Goal: Task Accomplishment & Management: Complete application form

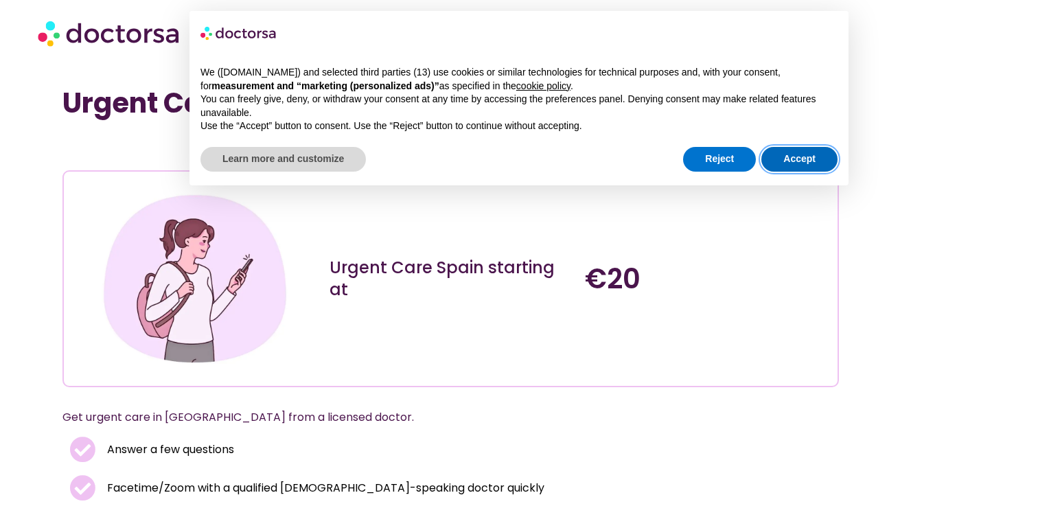
click at [789, 150] on button "Accept" at bounding box center [799, 159] width 76 height 25
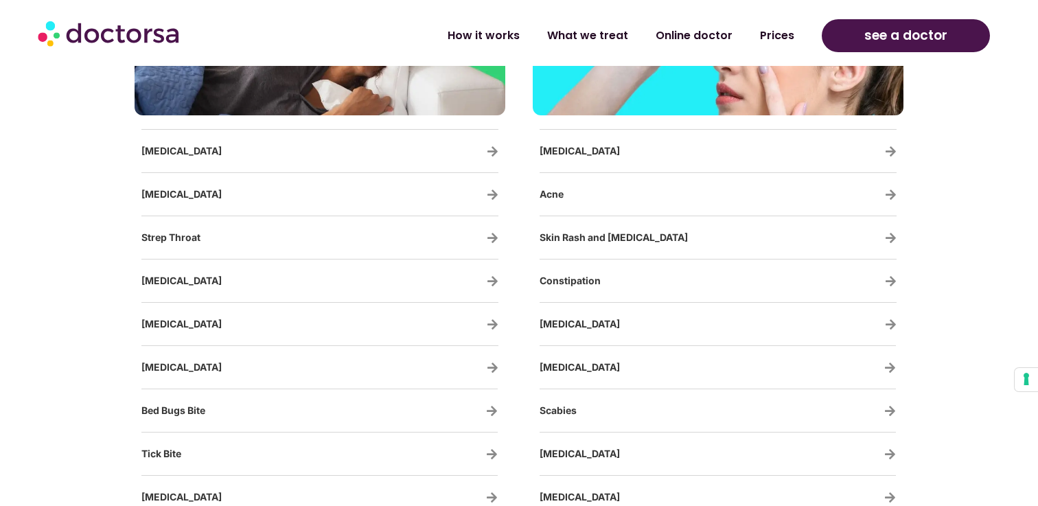
scroll to position [2442, 0]
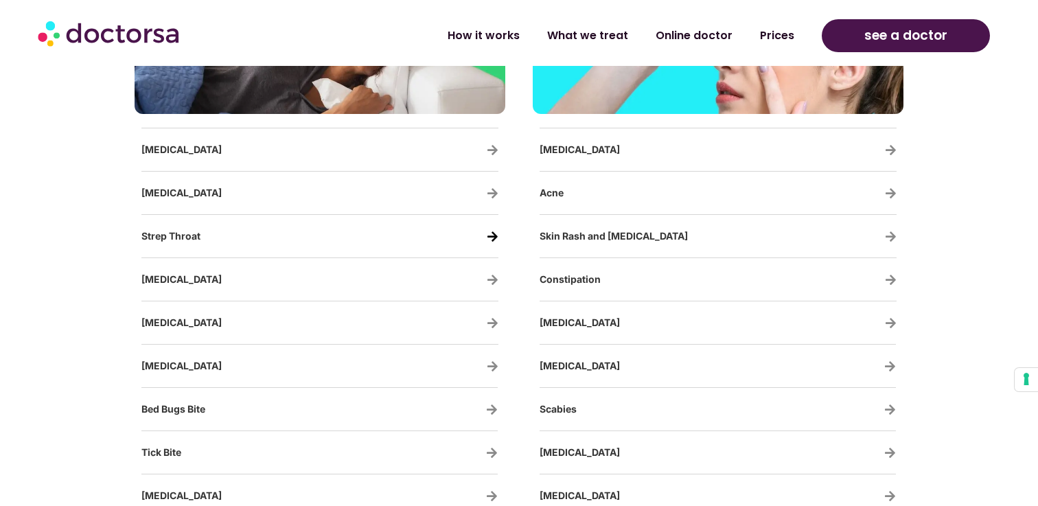
click at [495, 240] on icon "Strep Throat" at bounding box center [493, 237] width 12 height 12
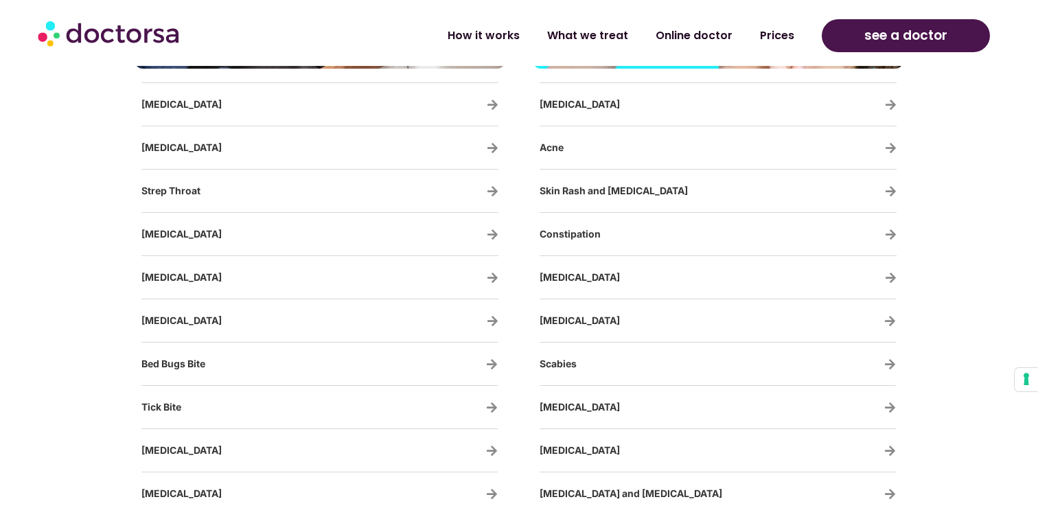
scroll to position [2495, 0]
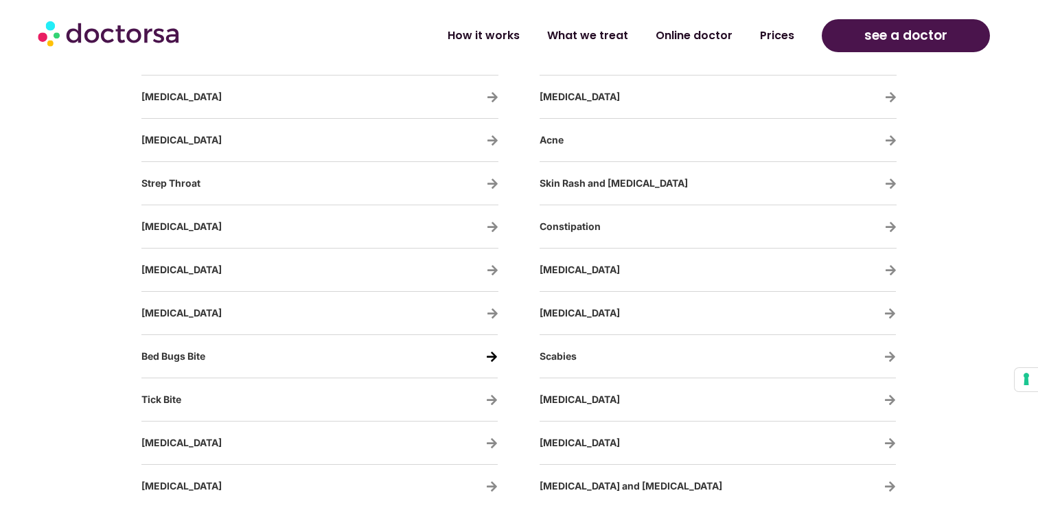
click at [489, 353] on icon at bounding box center [492, 357] width 12 height 12
click at [495, 357] on icon at bounding box center [492, 357] width 12 height 12
click at [494, 356] on icon at bounding box center [492, 357] width 12 height 12
click at [493, 397] on icon at bounding box center [492, 400] width 12 height 12
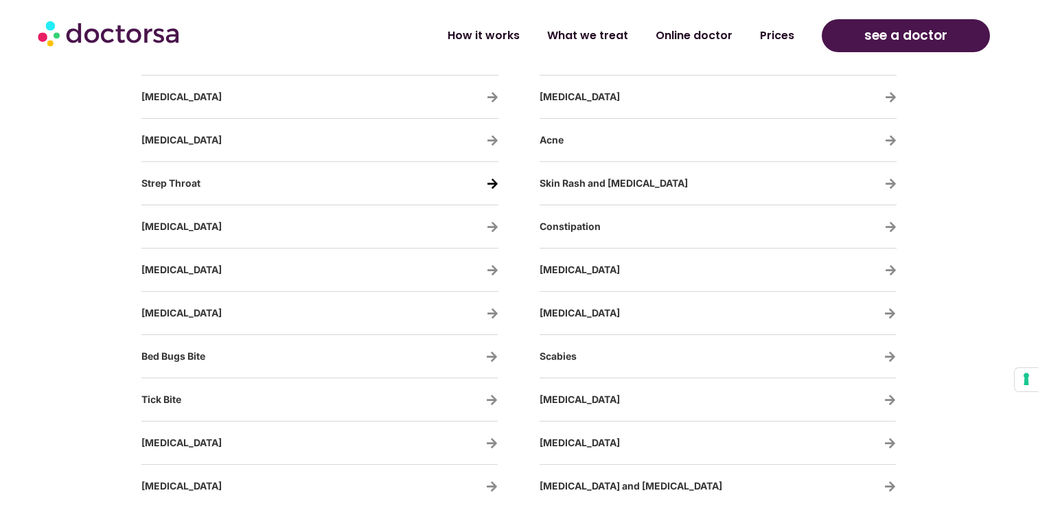
click at [493, 182] on icon "Strep Throat" at bounding box center [493, 184] width 12 height 12
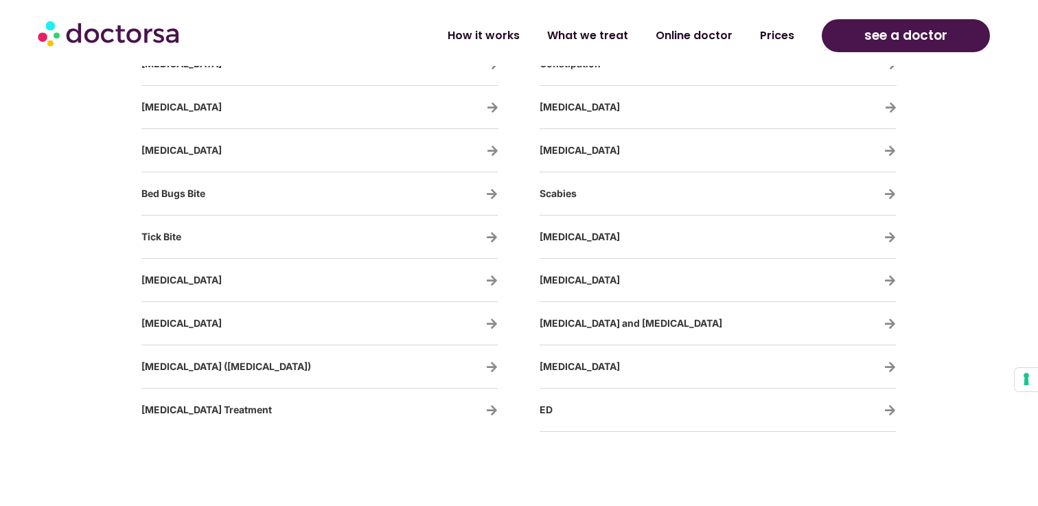
scroll to position [2660, 0]
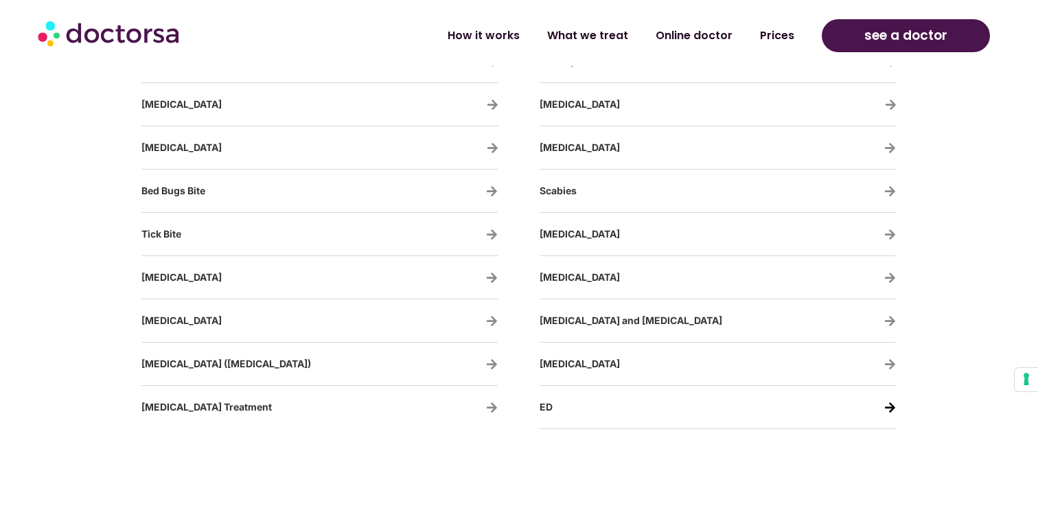
click at [891, 405] on icon at bounding box center [890, 407] width 12 height 12
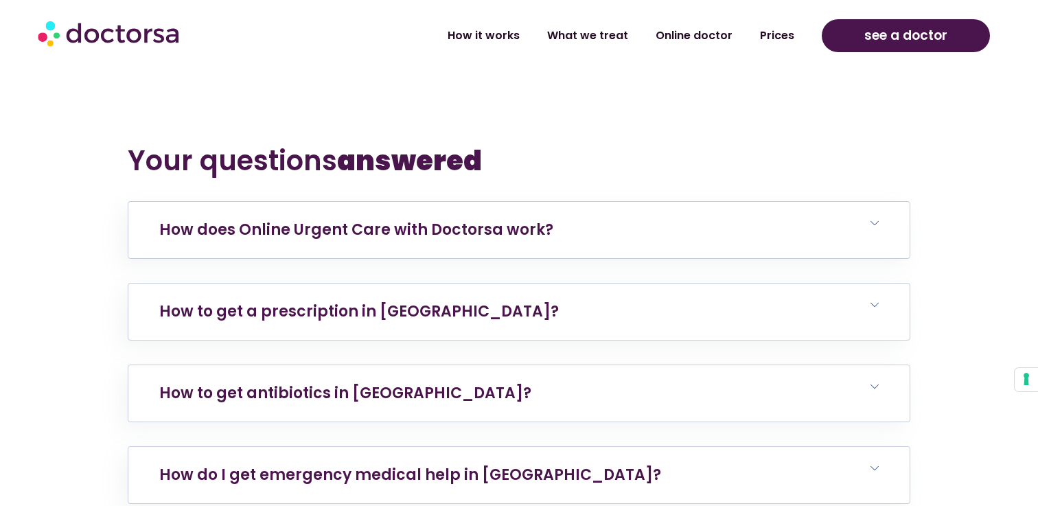
scroll to position [8284, 0]
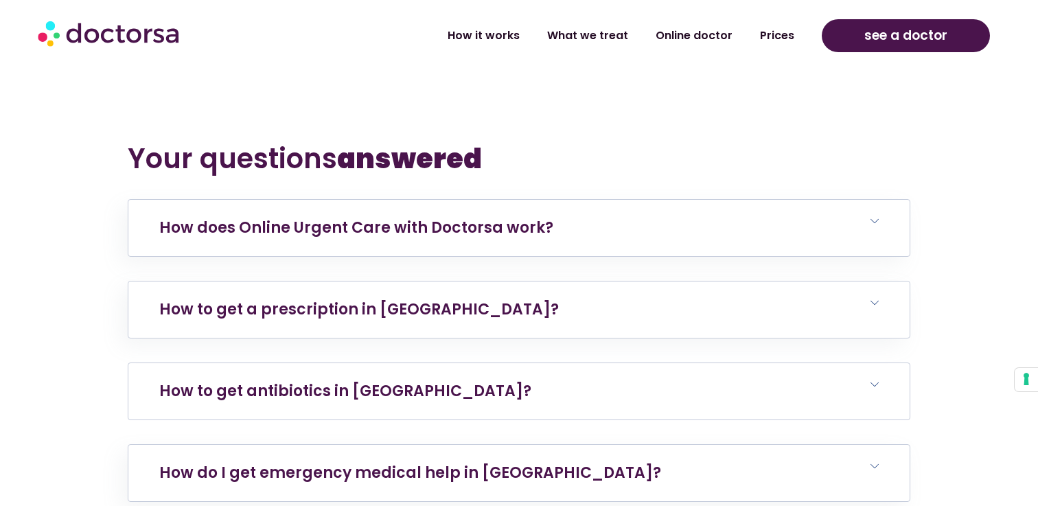
click at [877, 380] on icon at bounding box center [874, 384] width 8 height 8
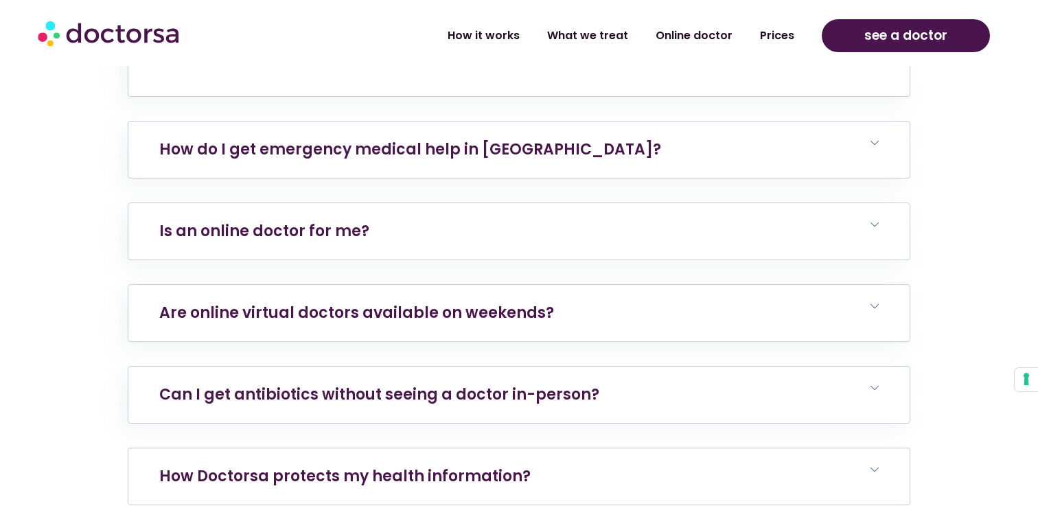
scroll to position [8693, 0]
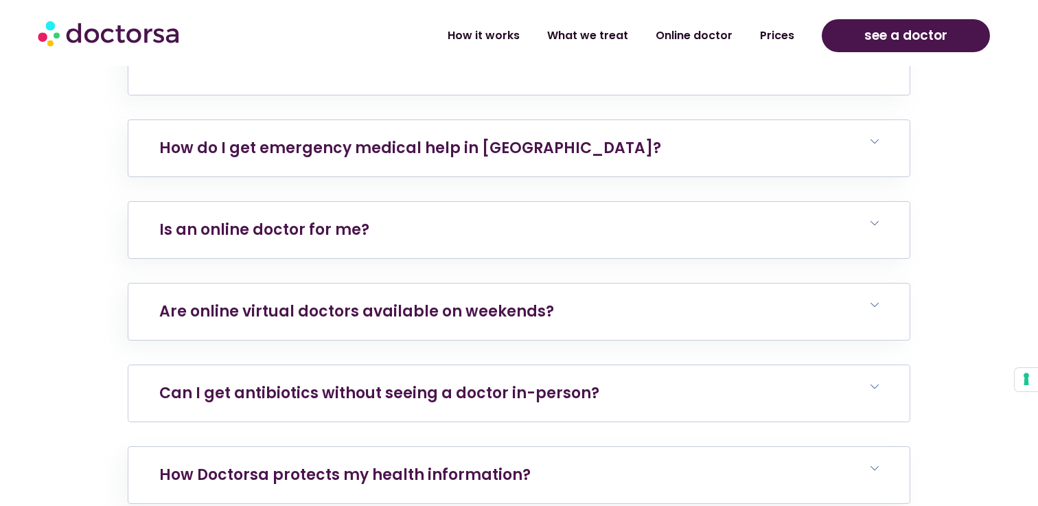
click at [871, 382] on span at bounding box center [874, 387] width 8 height 10
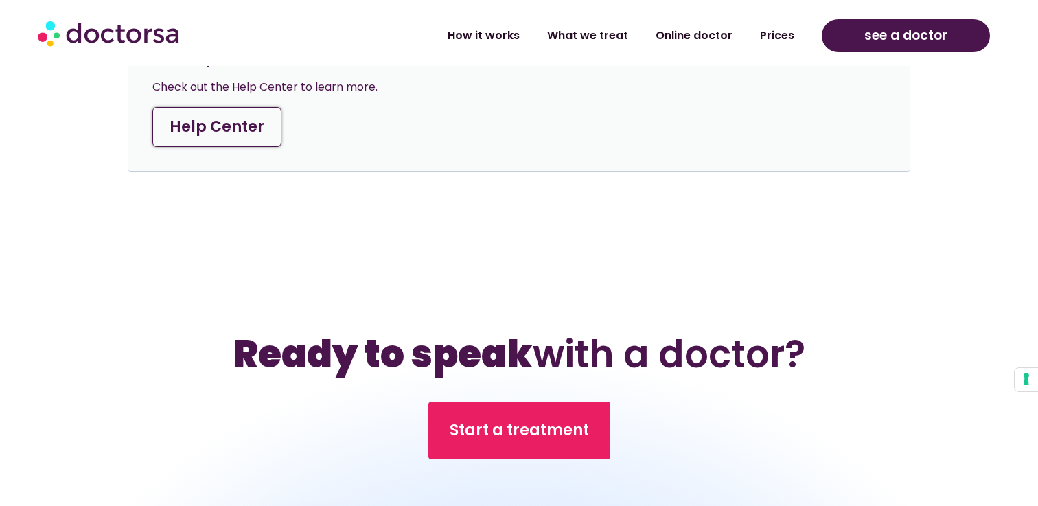
scroll to position [9370, 0]
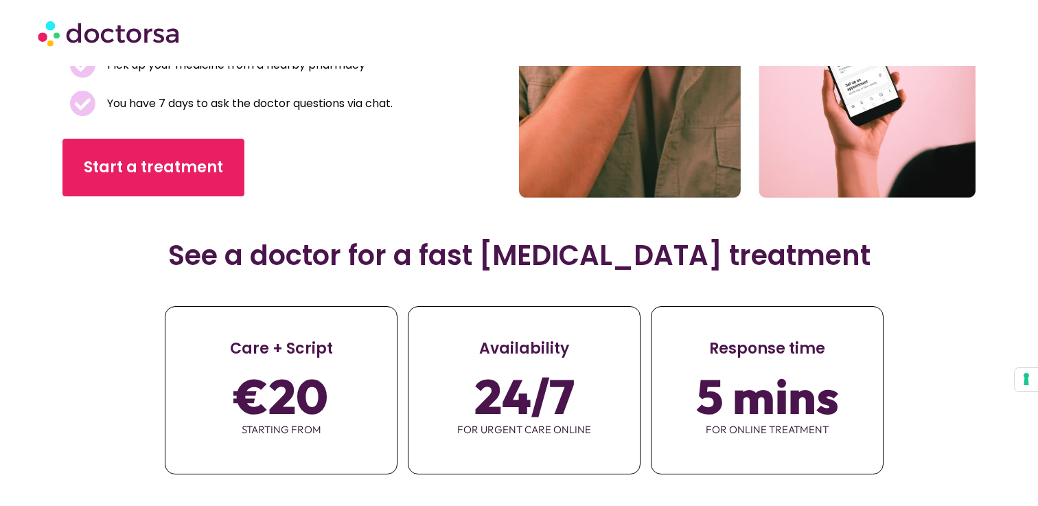
scroll to position [406, 0]
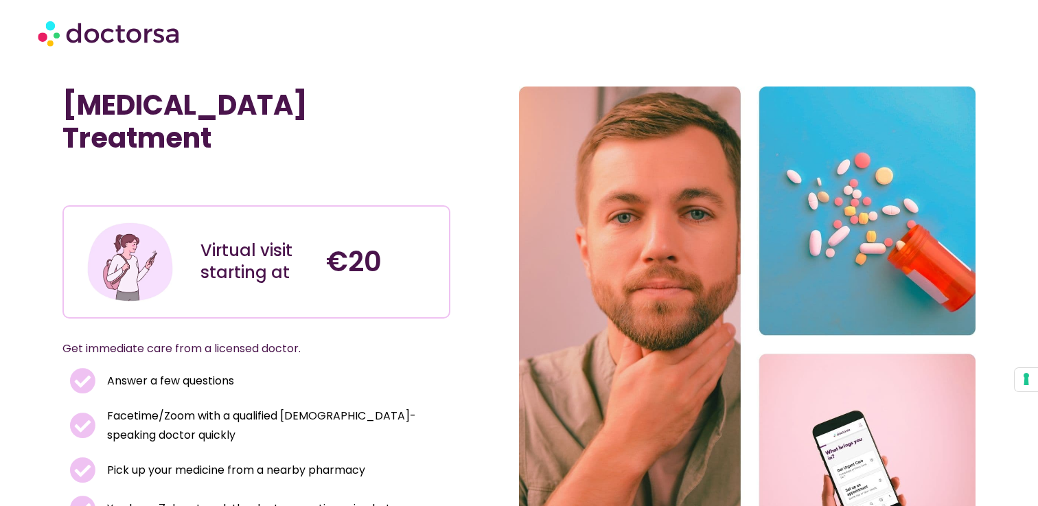
click at [80, 34] on img at bounding box center [110, 32] width 144 height 41
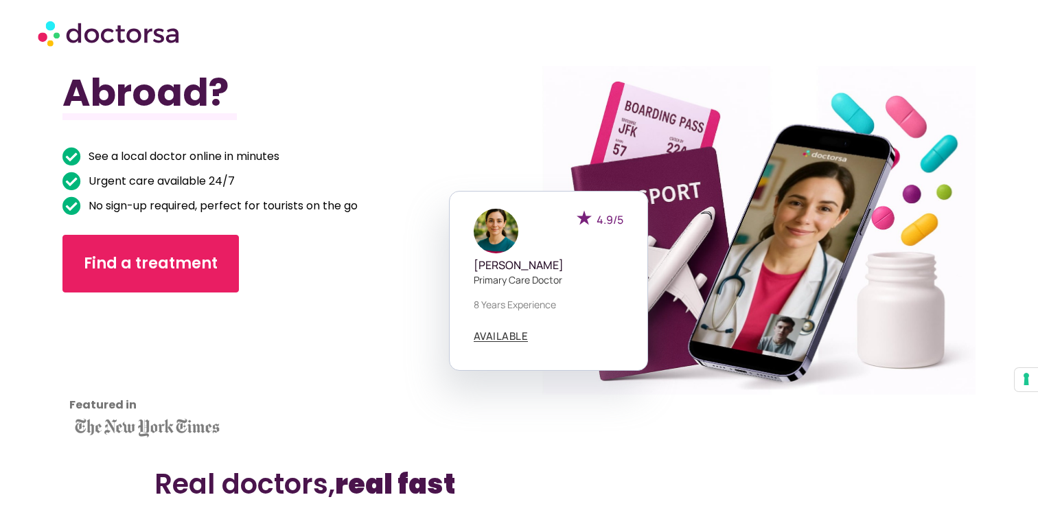
scroll to position [144, 0]
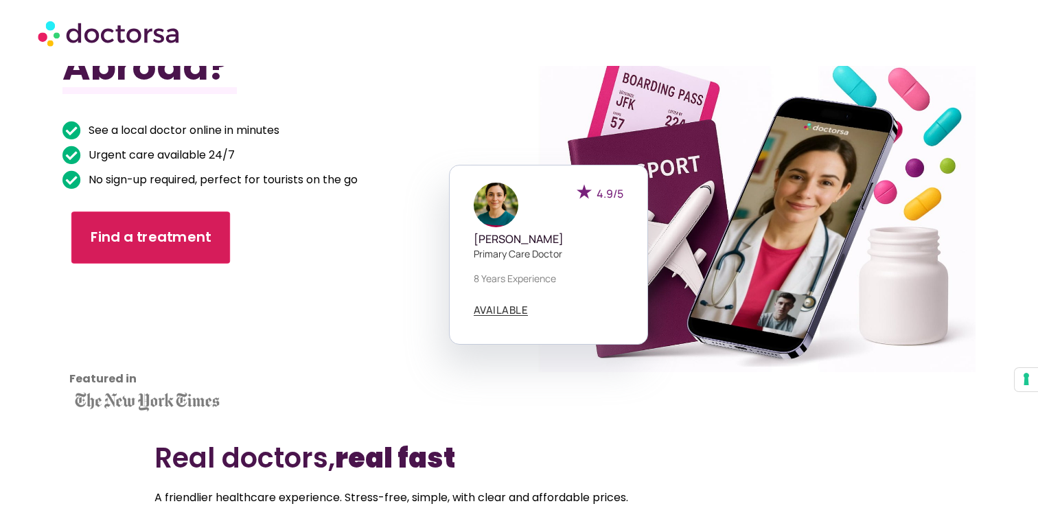
click at [141, 238] on span "Find a treatment" at bounding box center [150, 237] width 121 height 20
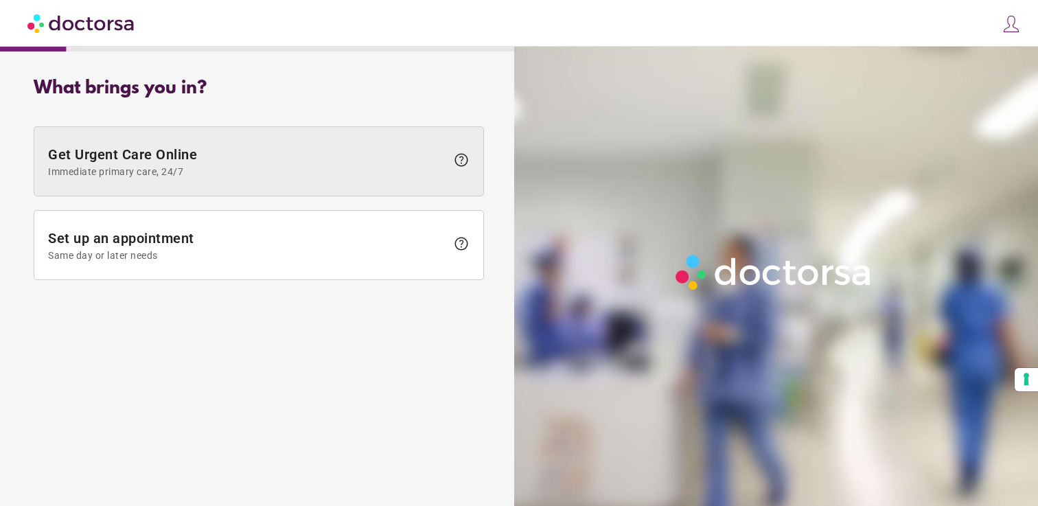
click at [189, 158] on span "Get Urgent Care Online Immediate primary care, 24/7" at bounding box center [247, 161] width 398 height 31
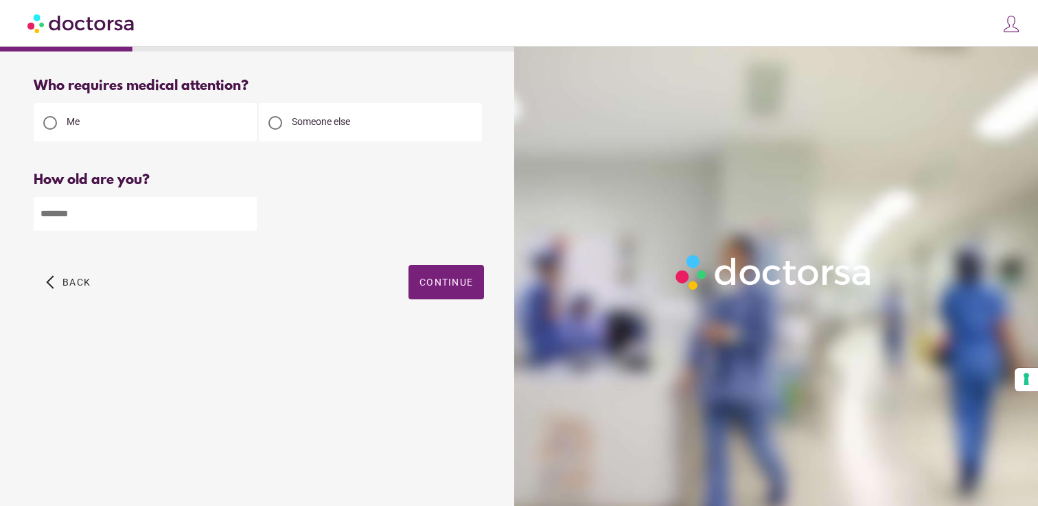
click at [279, 120] on div at bounding box center [275, 123] width 14 height 14
click at [145, 212] on input "number" at bounding box center [145, 214] width 223 height 34
type input "*"
click at [440, 274] on span "button" at bounding box center [445, 282] width 75 height 34
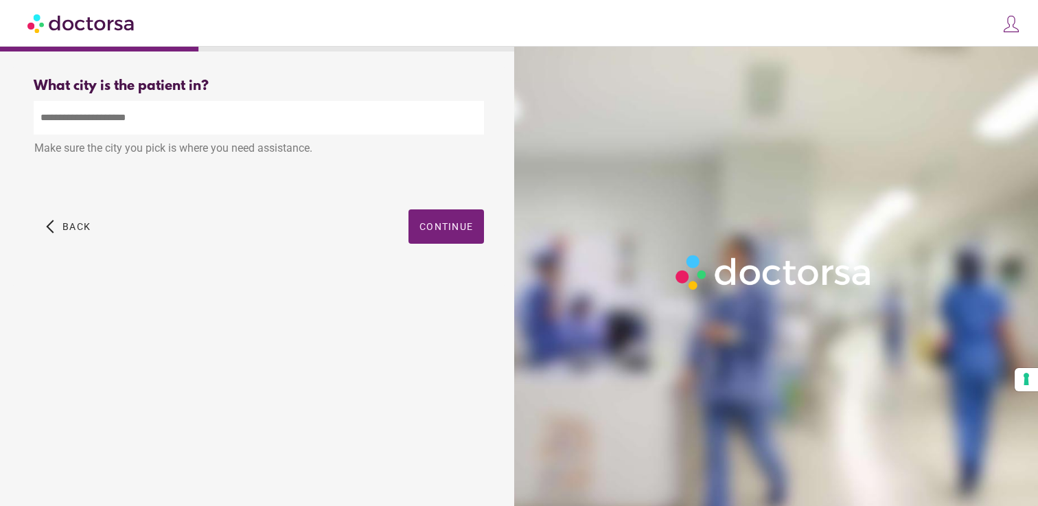
click at [204, 128] on input "text" at bounding box center [259, 118] width 450 height 34
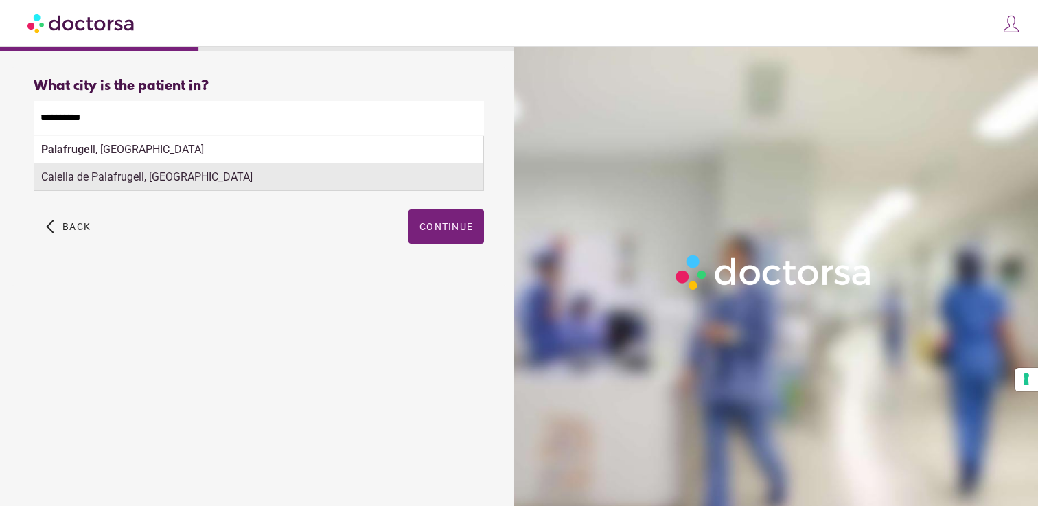
click at [162, 178] on div "Calella de Palafrugell, Spain" at bounding box center [258, 176] width 449 height 27
type input "**********"
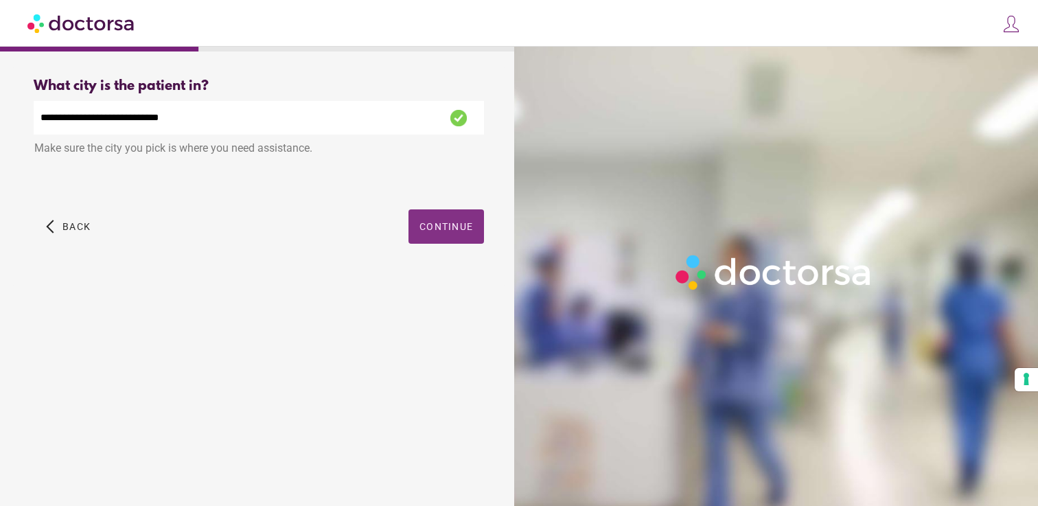
click at [440, 228] on span "Continue" at bounding box center [446, 226] width 54 height 11
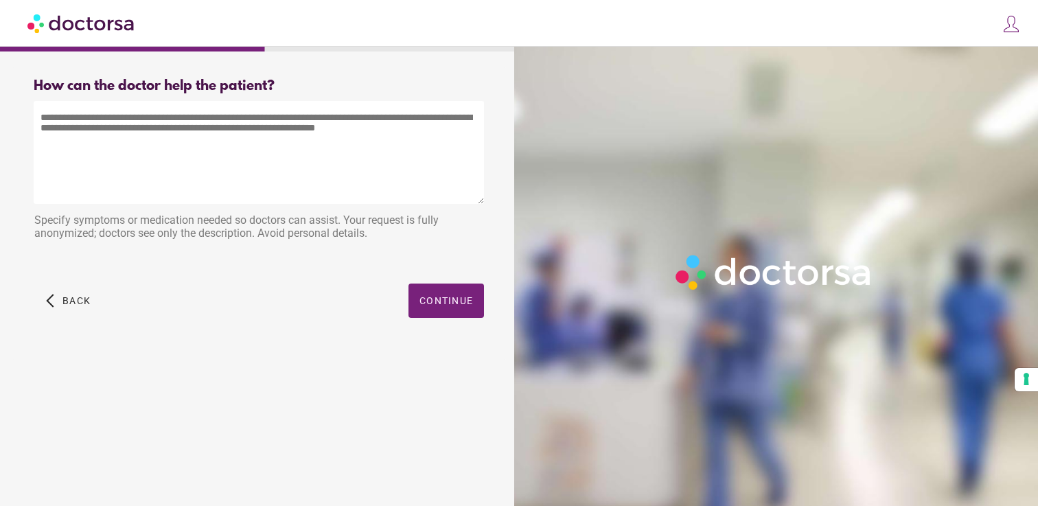
click at [235, 131] on textarea at bounding box center [259, 152] width 450 height 103
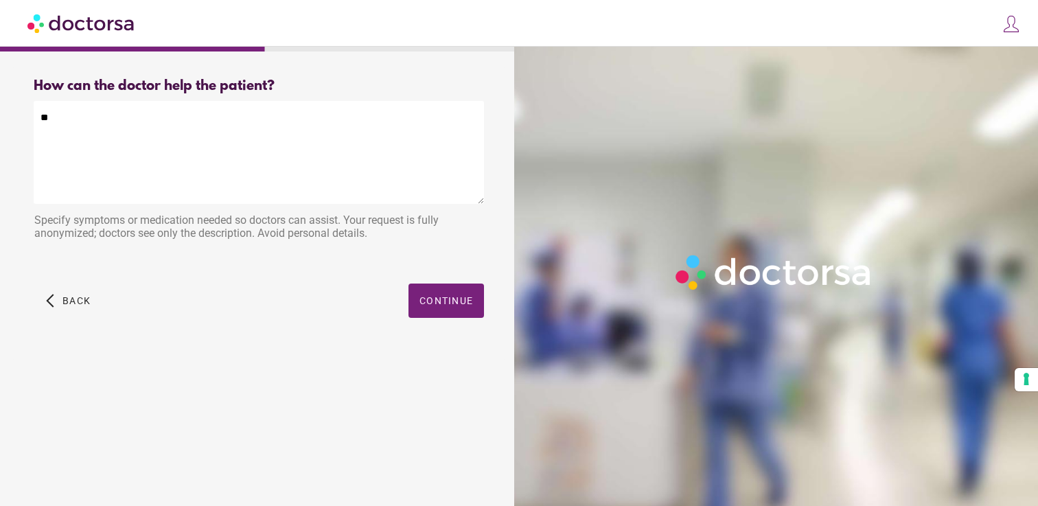
type textarea "*"
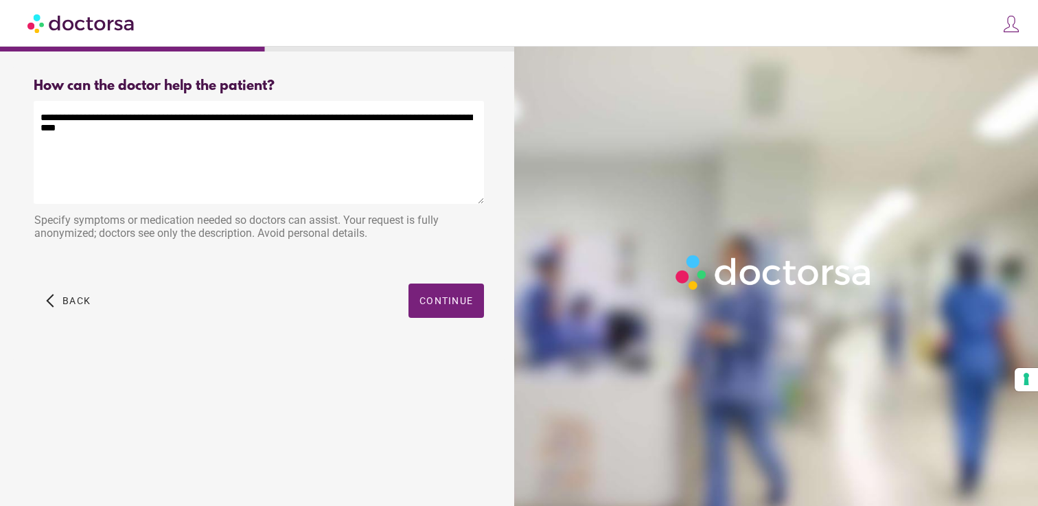
click at [87, 124] on textarea "**********" at bounding box center [259, 152] width 450 height 103
click at [102, 129] on textarea "**********" at bounding box center [259, 152] width 450 height 103
type textarea "**********"
click at [437, 310] on span "button" at bounding box center [445, 300] width 75 height 34
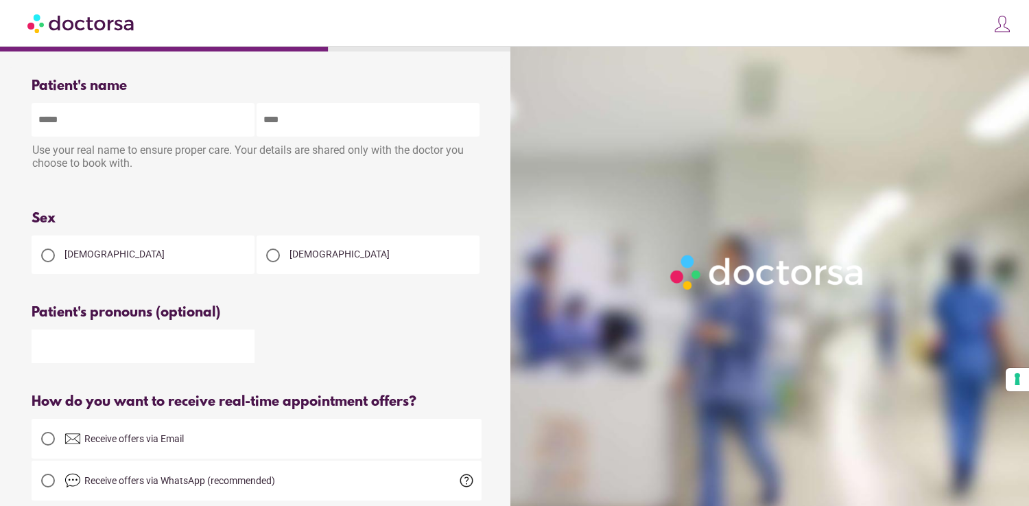
click at [72, 124] on input "text" at bounding box center [143, 120] width 223 height 34
type input "******"
click at [273, 259] on div at bounding box center [273, 255] width 14 height 14
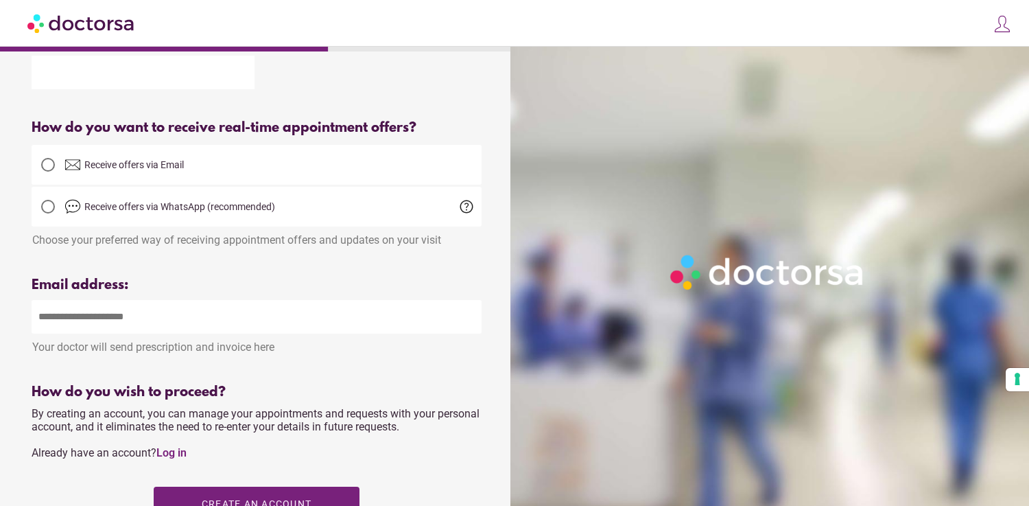
scroll to position [275, 0]
click at [224, 323] on input "email" at bounding box center [257, 316] width 450 height 34
type input "**********"
click at [213, 379] on div "Your name Patient's name ****** ****** Use your real name to ensure proper care…" at bounding box center [257, 248] width 494 height 911
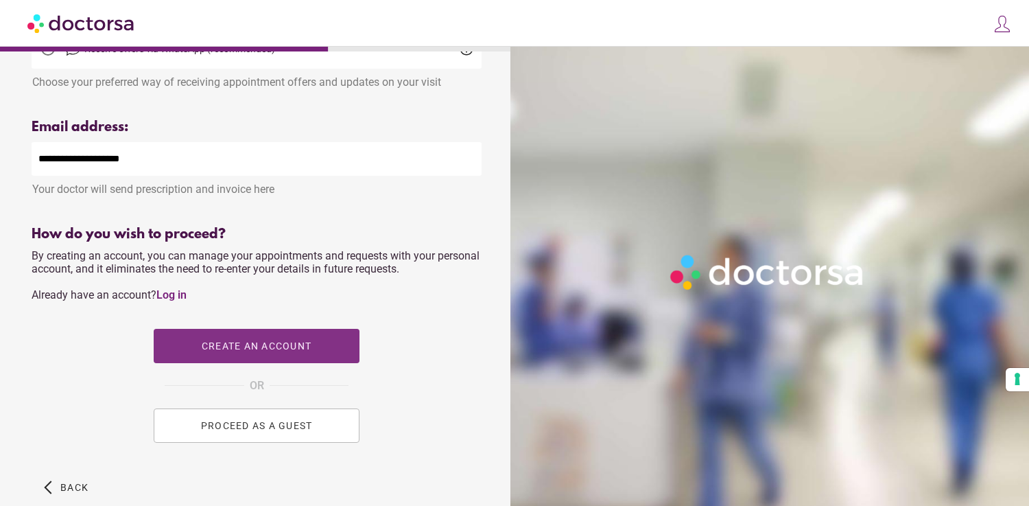
scroll to position [434, 0]
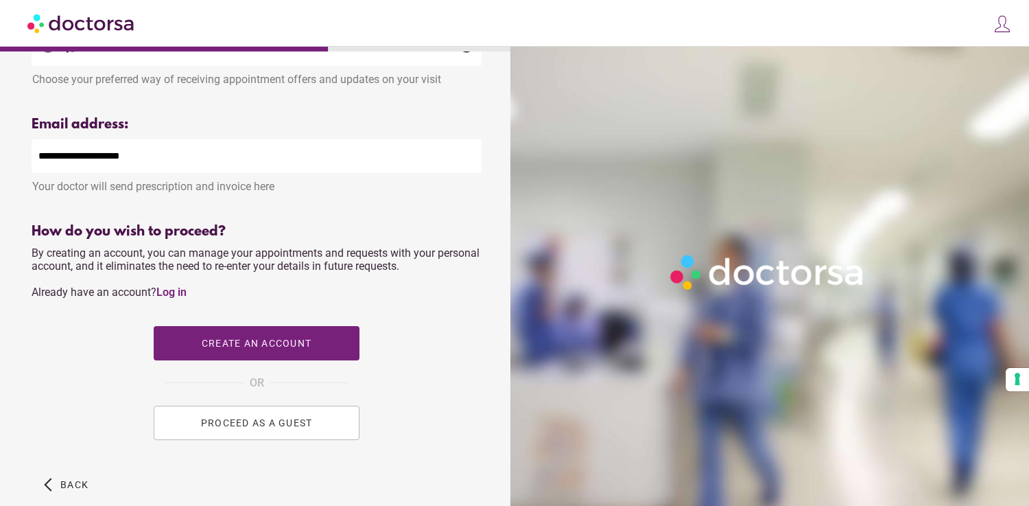
click at [236, 428] on span "PROCEED AS A GUEST" at bounding box center [257, 422] width 112 height 11
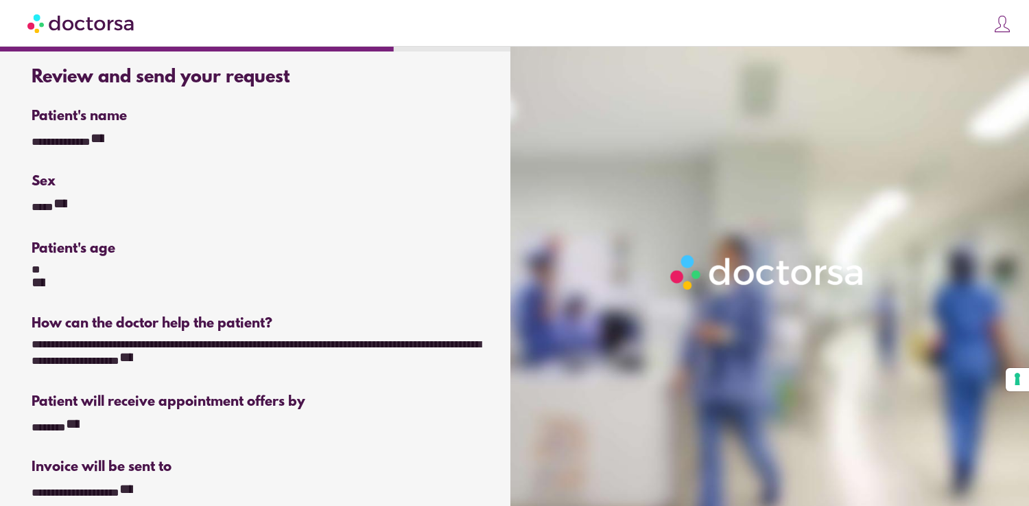
scroll to position [12, 0]
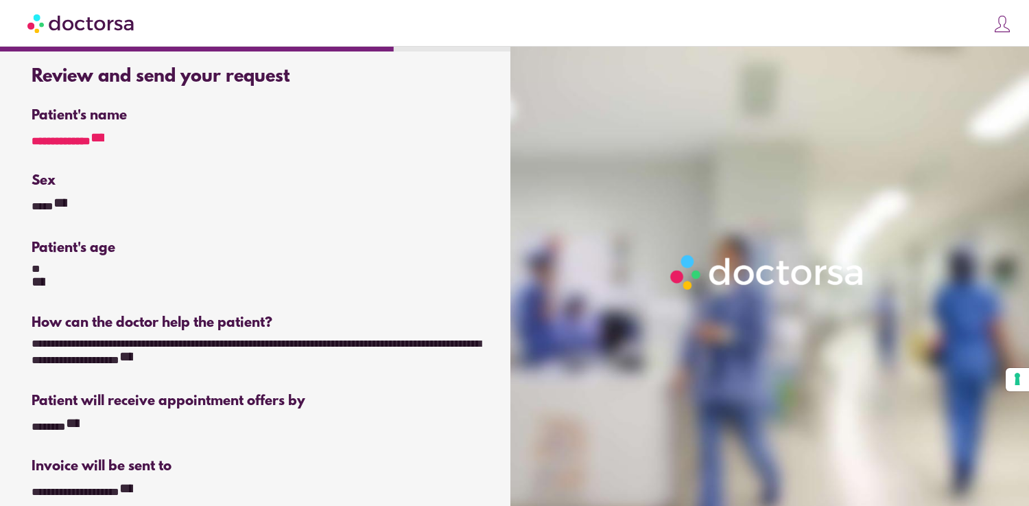
click at [104, 139] on icon "**********" at bounding box center [98, 137] width 14 height 14
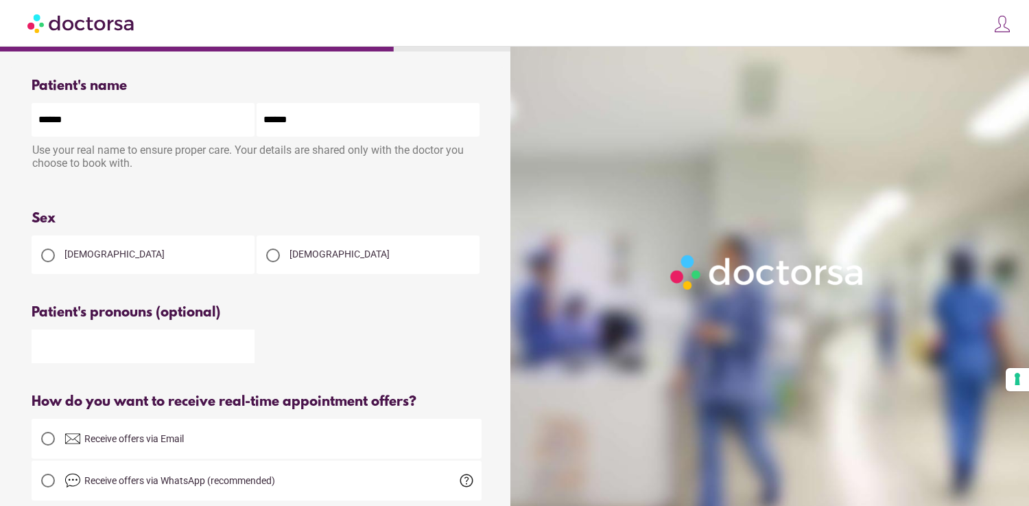
drag, startPoint x: 110, startPoint y: 129, endPoint x: 0, endPoint y: 115, distance: 110.7
click at [0, 115] on div "What brings you in? Get Urgent Care Online Immediate primary care, 24/7 help Se…" at bounding box center [514, 506] width 1029 height 1012
type input "*******"
click at [117, 191] on div "Please enter patient's first and last name" at bounding box center [257, 189] width 450 height 12
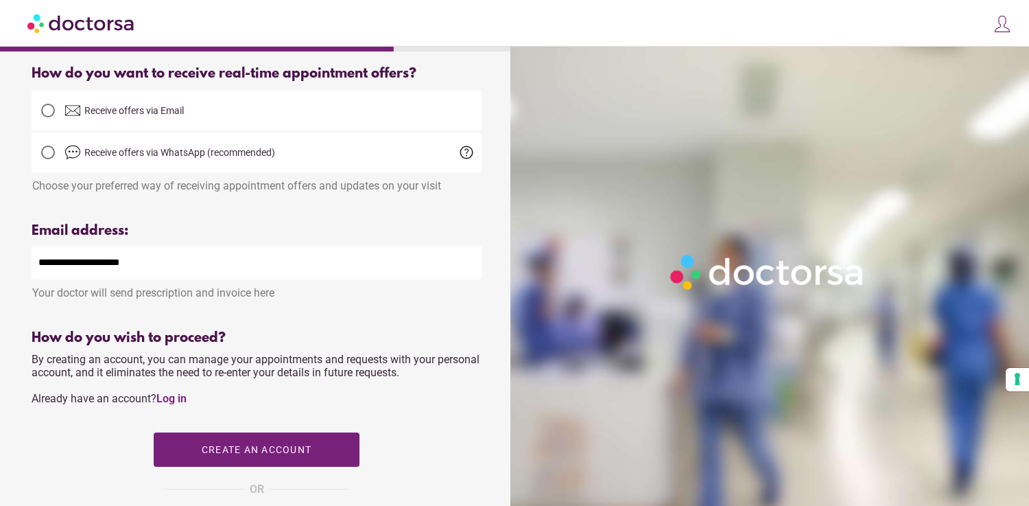
scroll to position [312, 0]
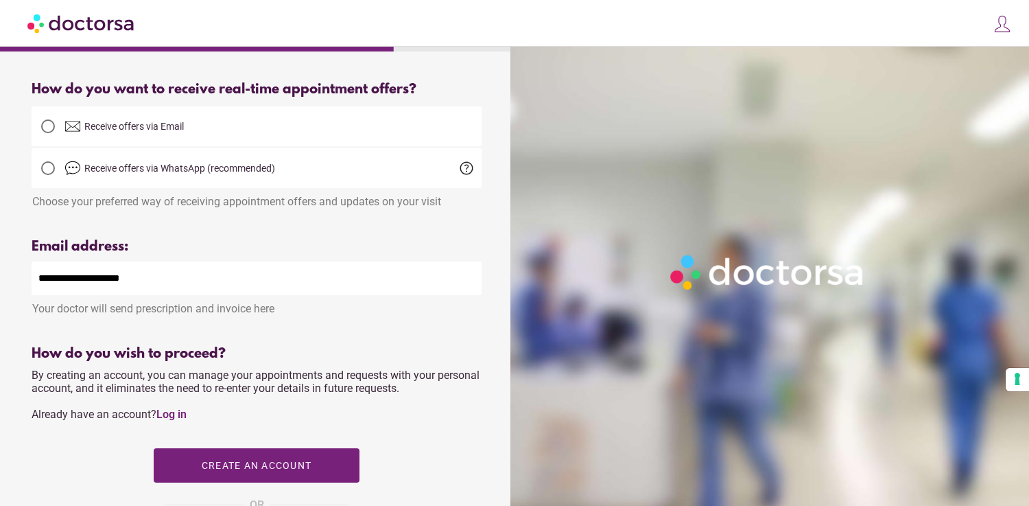
click at [45, 131] on div at bounding box center [48, 126] width 14 height 14
click at [180, 242] on div "Email address:" at bounding box center [257, 247] width 450 height 16
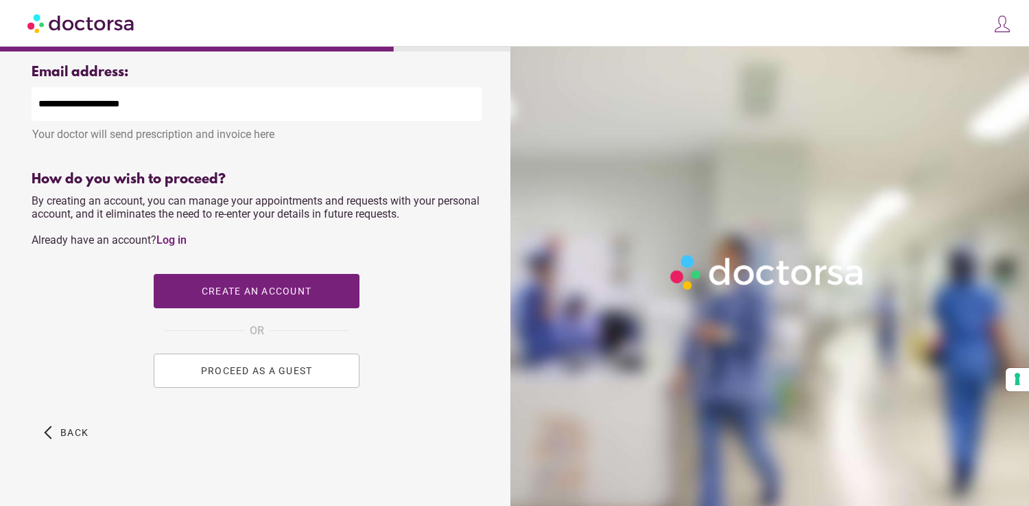
scroll to position [508, 0]
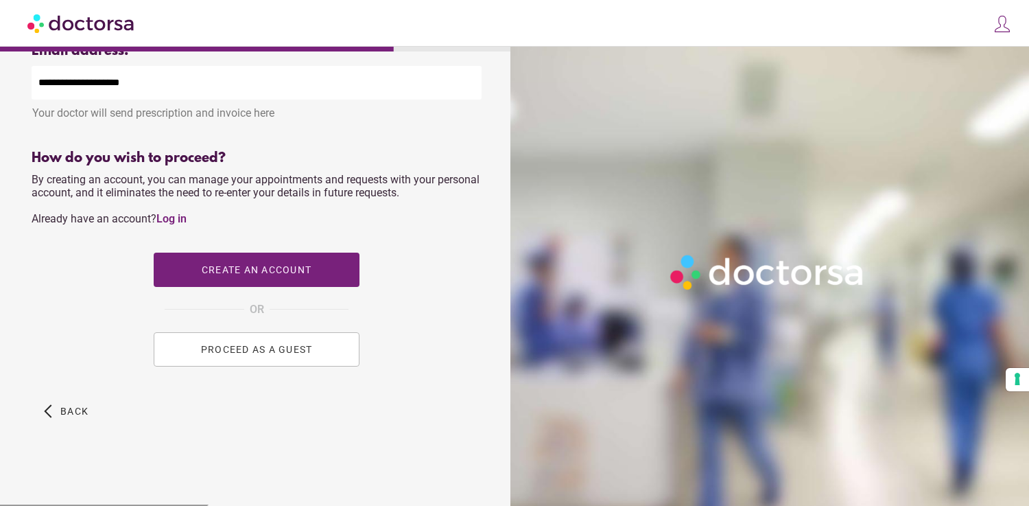
click at [244, 351] on span "PROCEED AS A GUEST" at bounding box center [257, 349] width 112 height 11
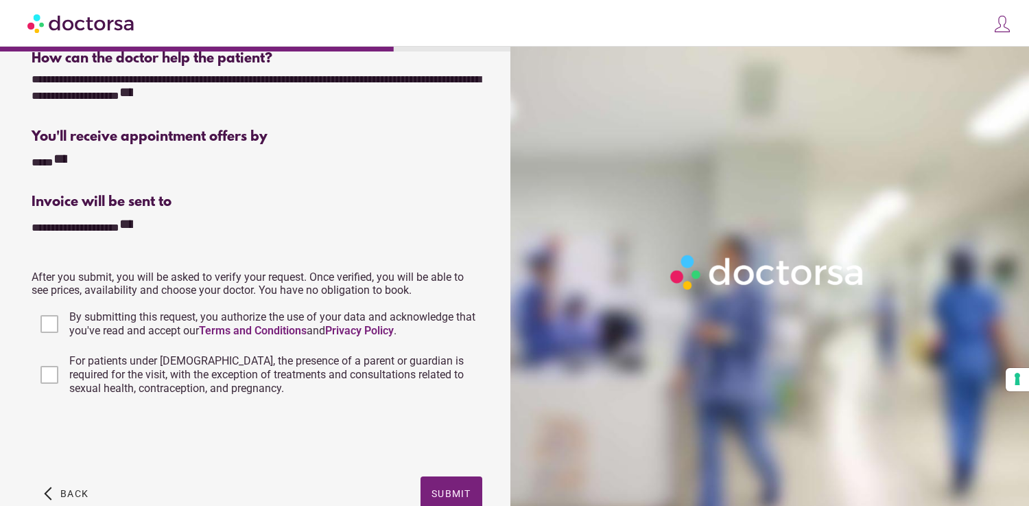
scroll to position [347, 0]
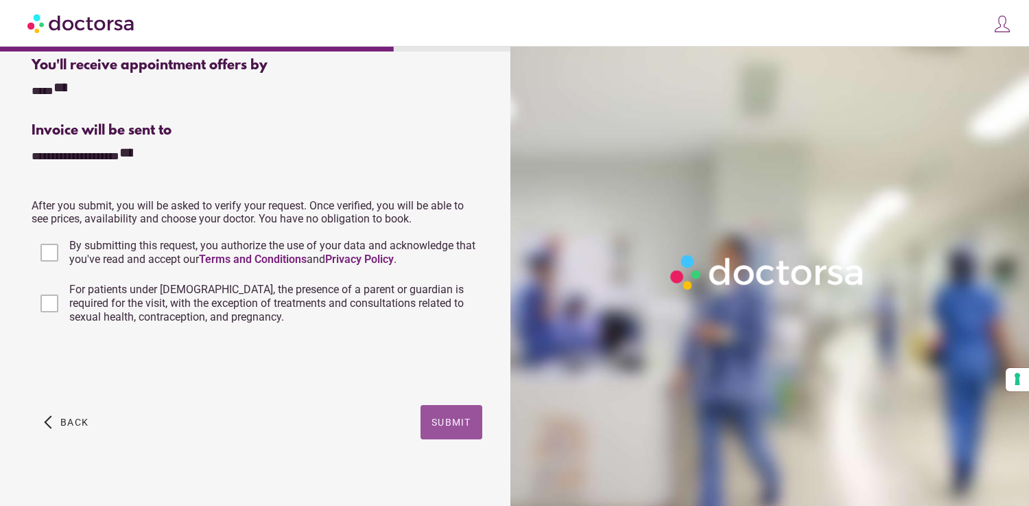
click at [436, 405] on span "button" at bounding box center [452, 422] width 62 height 34
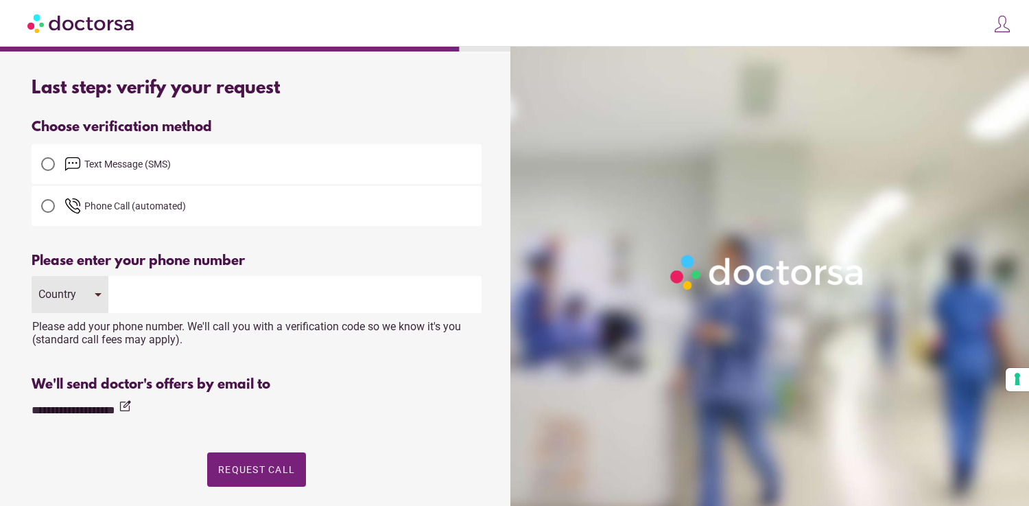
click at [43, 159] on div at bounding box center [48, 164] width 14 height 14
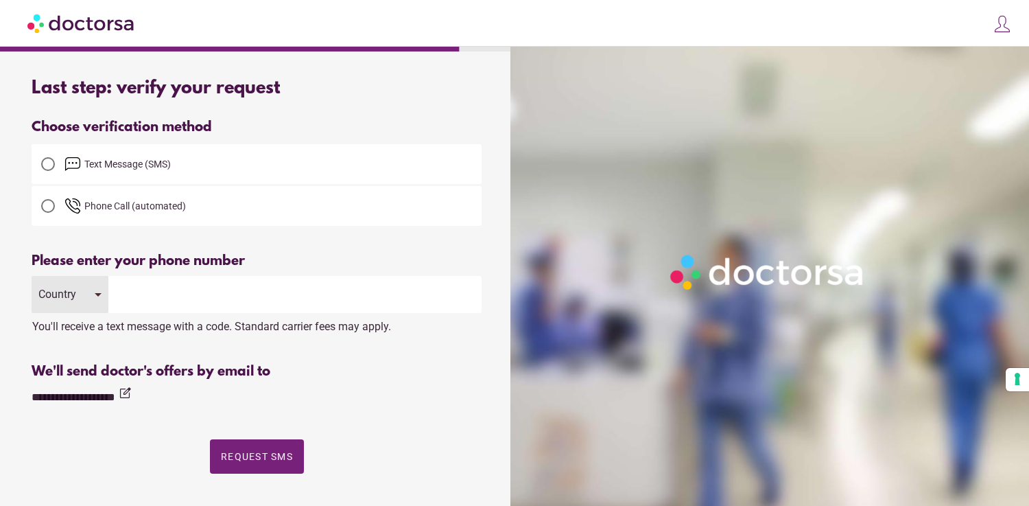
click at [124, 291] on input "tel" at bounding box center [294, 294] width 373 height 37
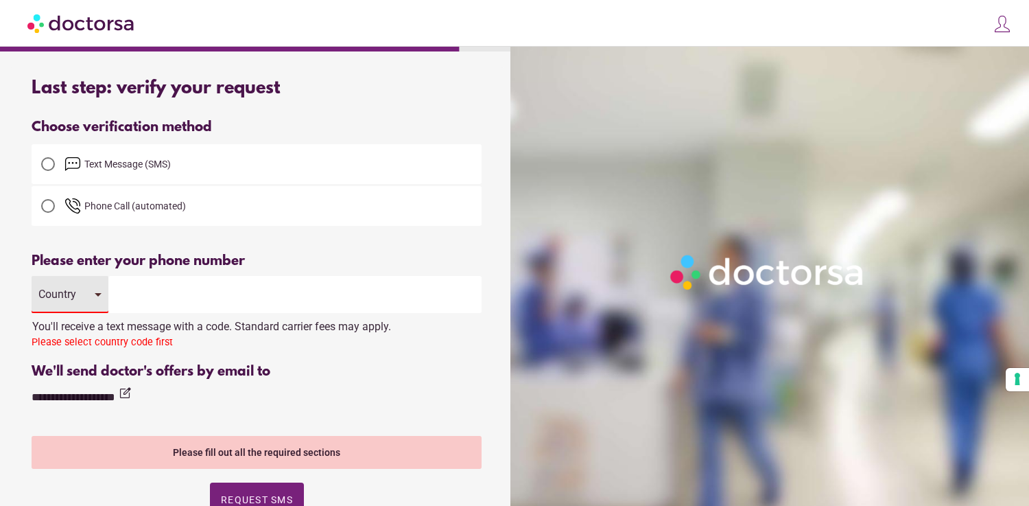
click at [99, 299] on div "Country" at bounding box center [70, 294] width 77 height 37
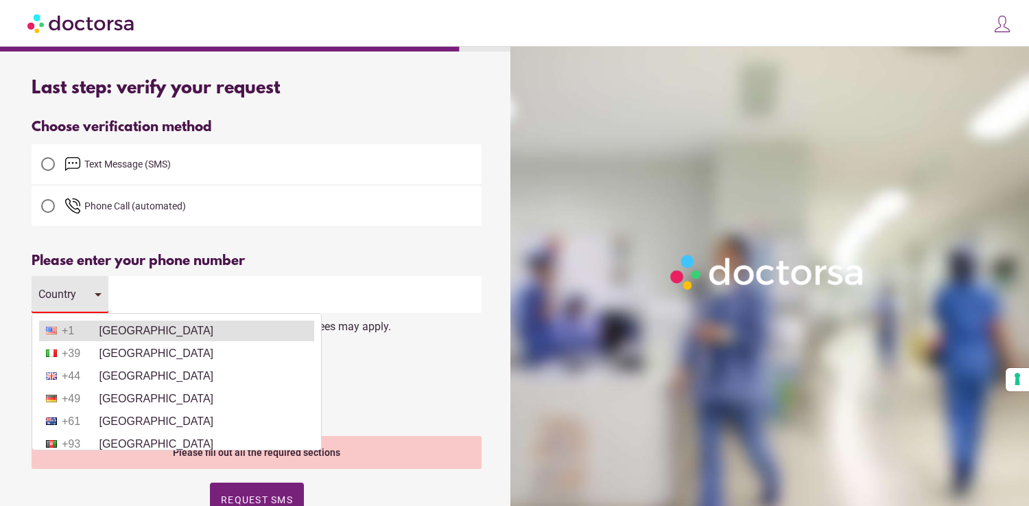
click at [109, 325] on li "+1 United States" at bounding box center [176, 330] width 275 height 21
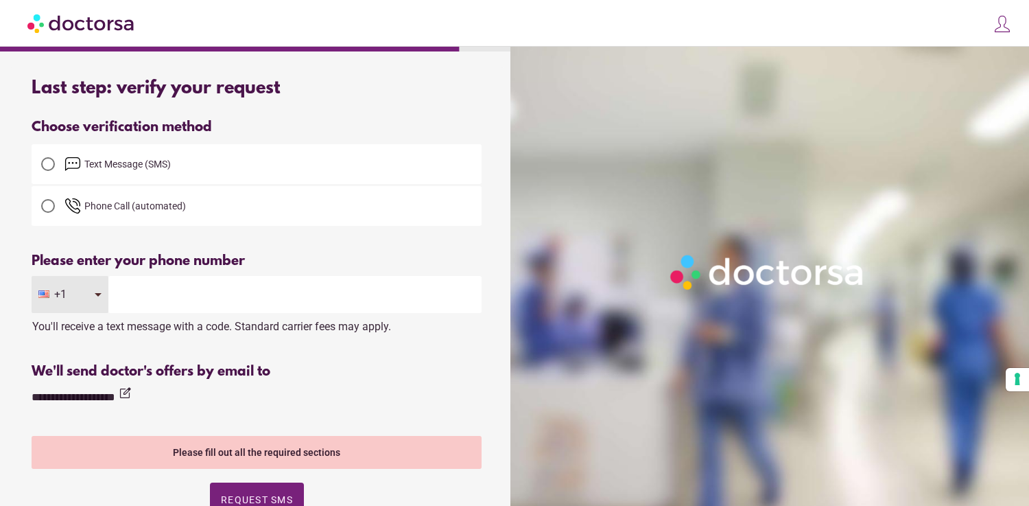
click at [149, 292] on input "tel" at bounding box center [294, 294] width 373 height 37
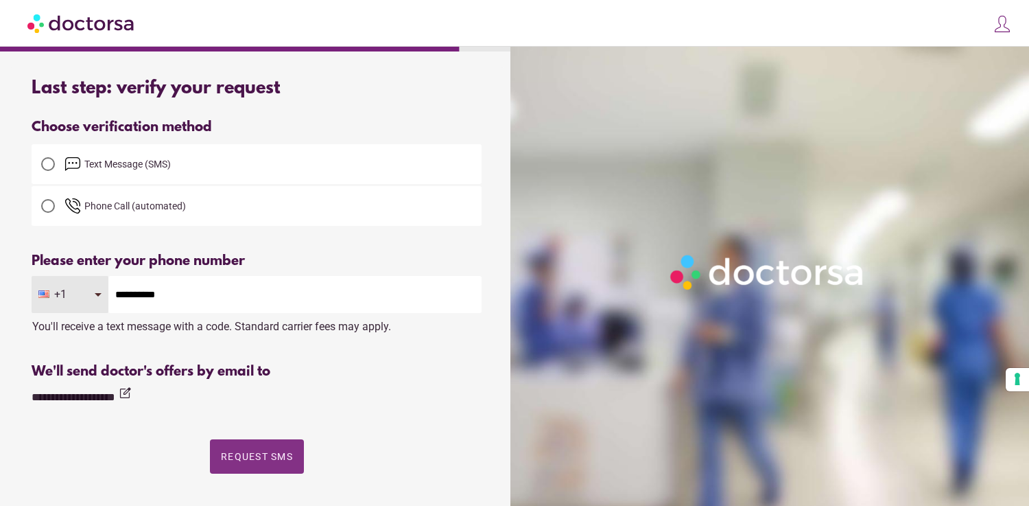
type input "**********"
click at [237, 453] on span "Request SMS" at bounding box center [257, 456] width 72 height 11
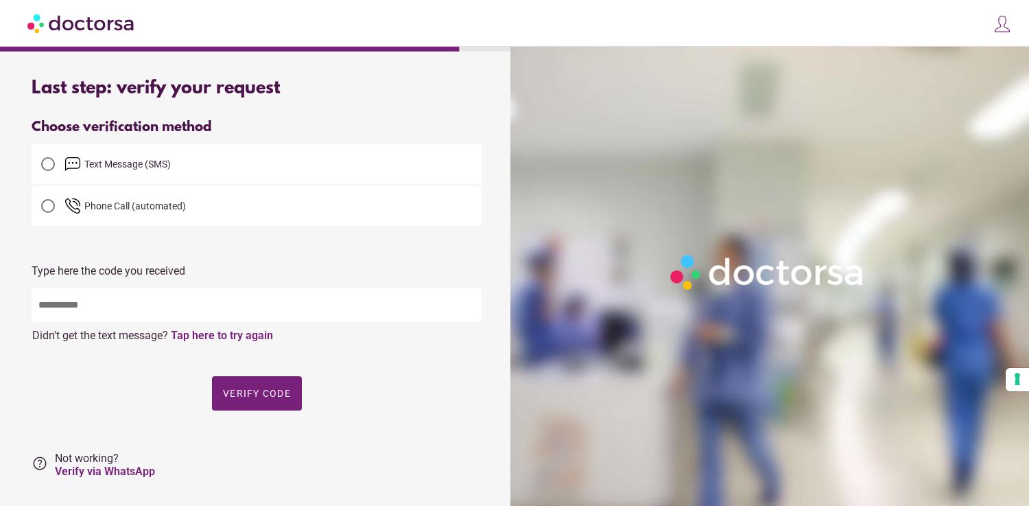
click at [204, 314] on input "text" at bounding box center [257, 305] width 450 height 34
type input "*****"
click at [259, 404] on span "button" at bounding box center [257, 393] width 90 height 34
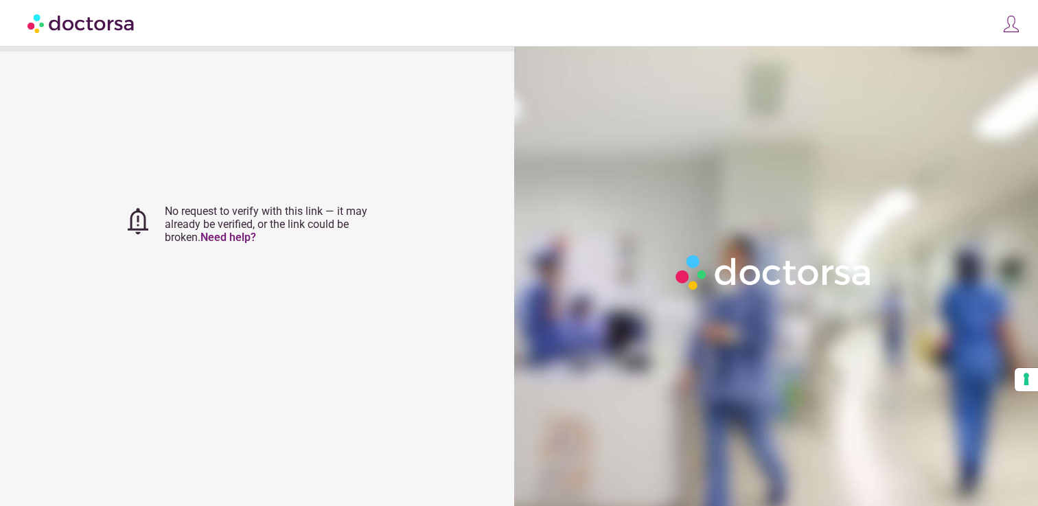
click at [1012, 21] on img at bounding box center [1010, 23] width 19 height 19
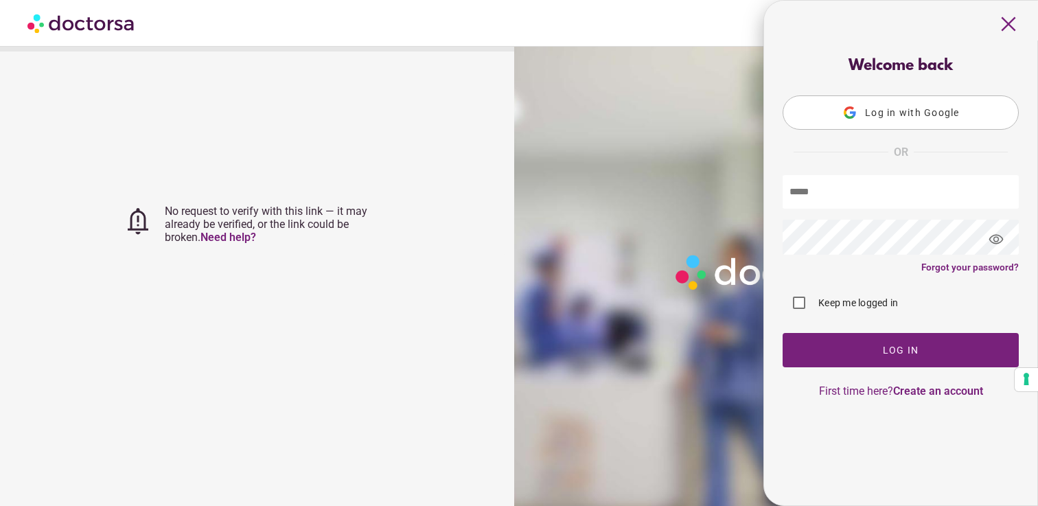
click at [1011, 21] on span "close" at bounding box center [1008, 24] width 26 height 26
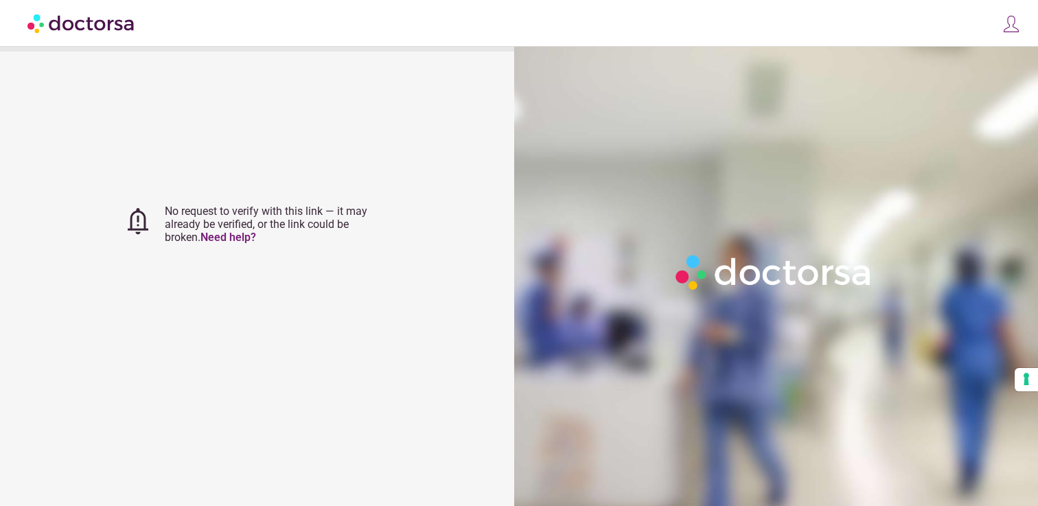
click at [95, 37] on img at bounding box center [81, 23] width 108 height 31
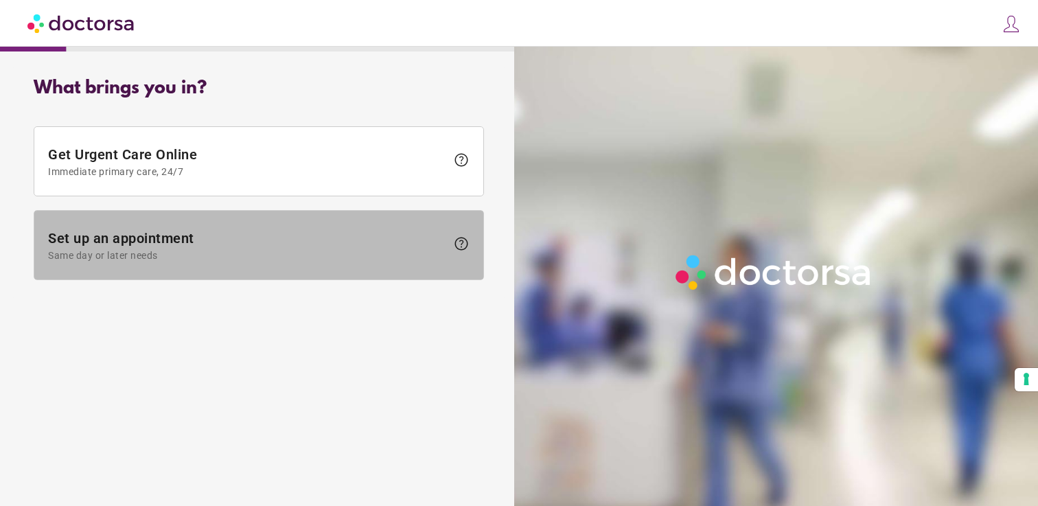
click at [323, 226] on span at bounding box center [258, 245] width 449 height 69
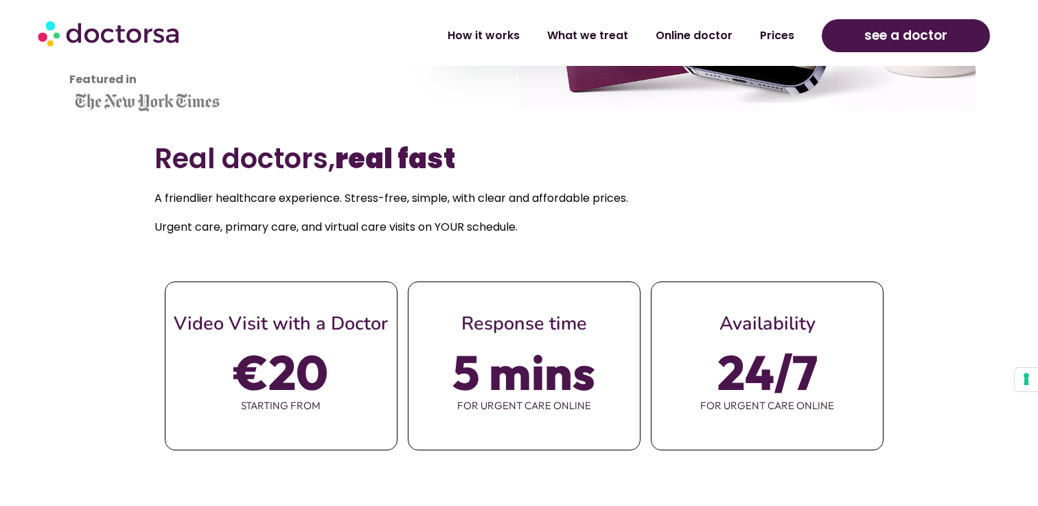
scroll to position [511, 0]
